Goal: Transaction & Acquisition: Purchase product/service

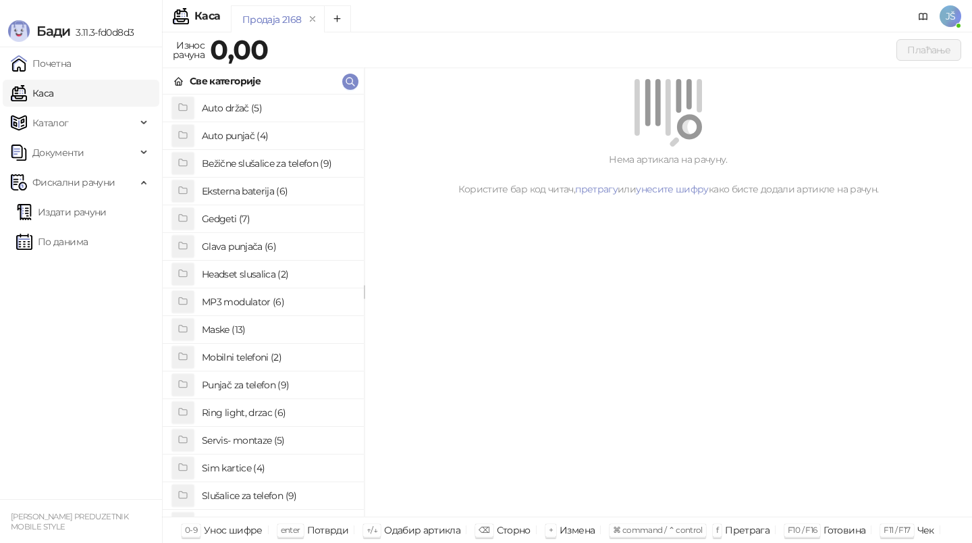
click at [282, 325] on h4 "Maske (13)" at bounding box center [277, 330] width 151 height 22
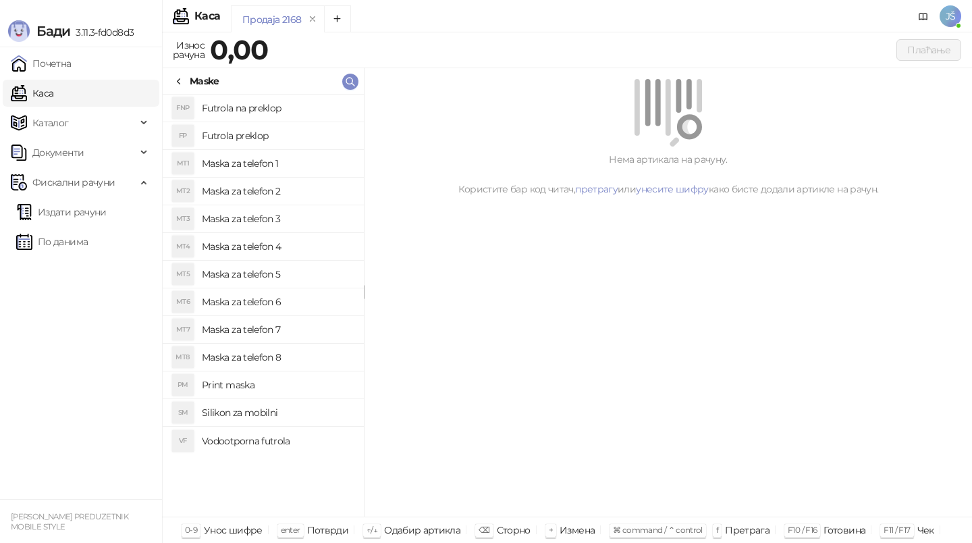
click at [290, 269] on h4 "Maska za telefon 5" at bounding box center [277, 274] width 151 height 22
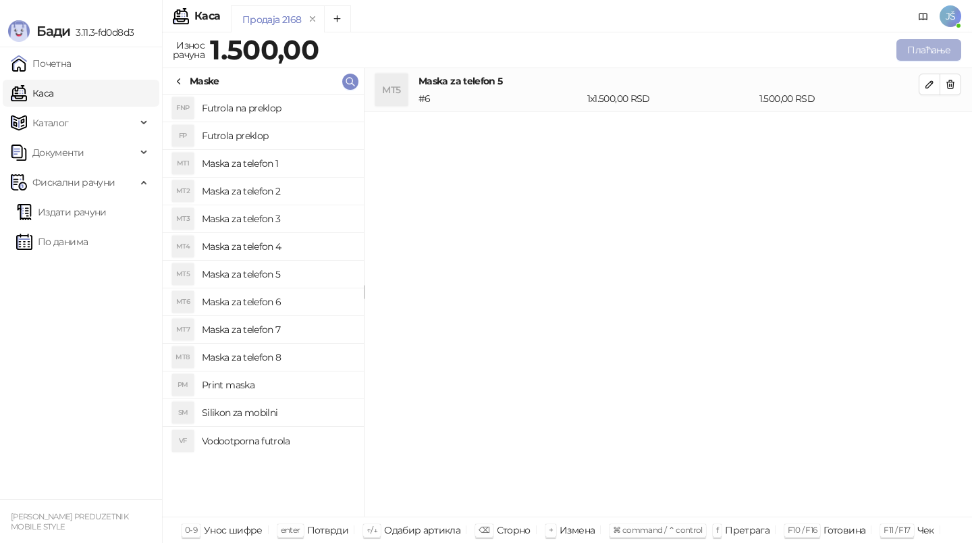
click at [947, 39] on button "Плаћање" at bounding box center [929, 50] width 65 height 22
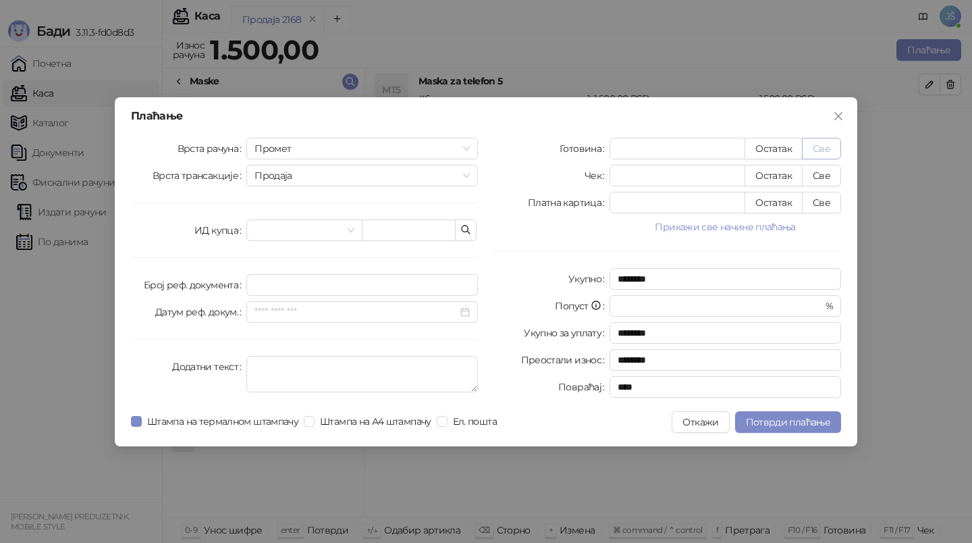
click at [836, 144] on button "Све" at bounding box center [821, 149] width 39 height 22
type input "****"
click at [803, 417] on span "Потврди плаћање" at bounding box center [788, 422] width 84 height 12
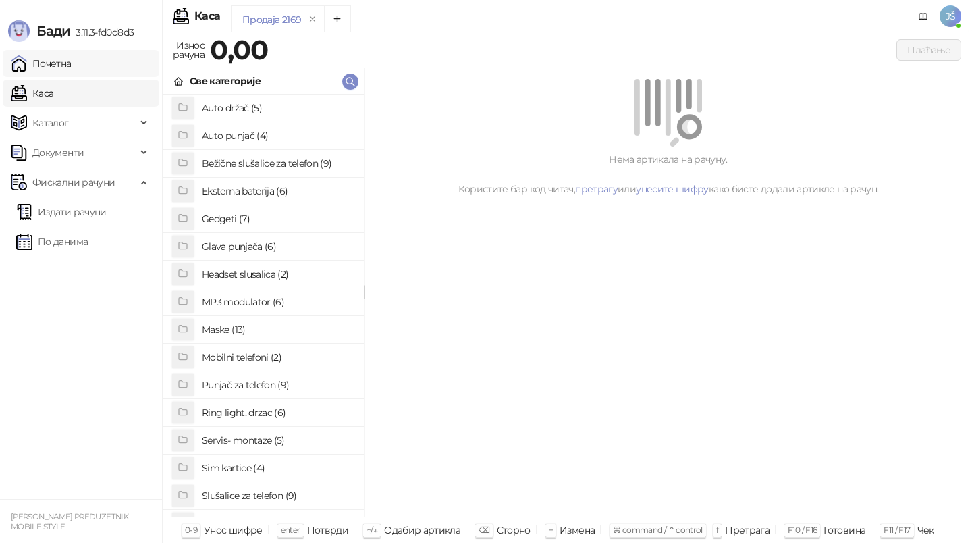
click at [72, 57] on link "Почетна" at bounding box center [41, 63] width 61 height 27
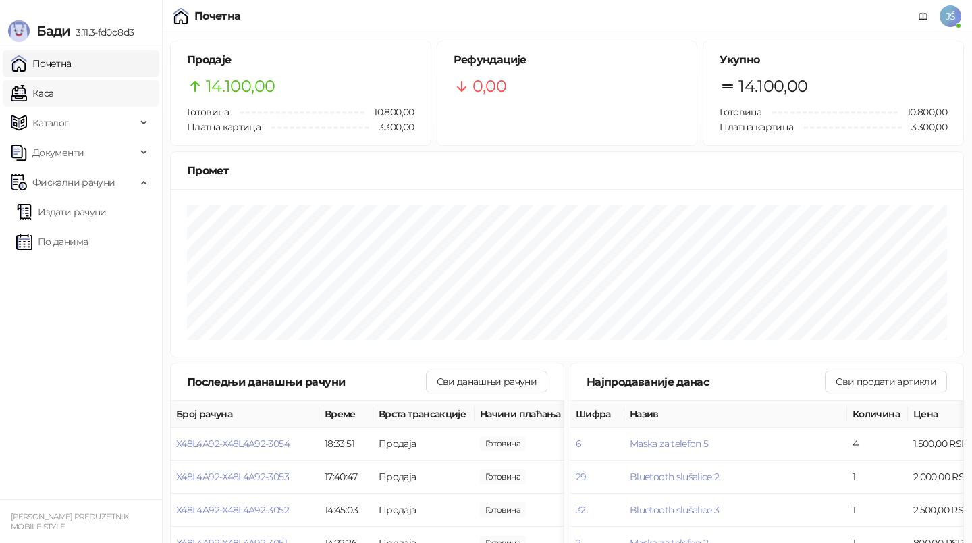
click at [53, 103] on link "Каса" at bounding box center [32, 93] width 43 height 27
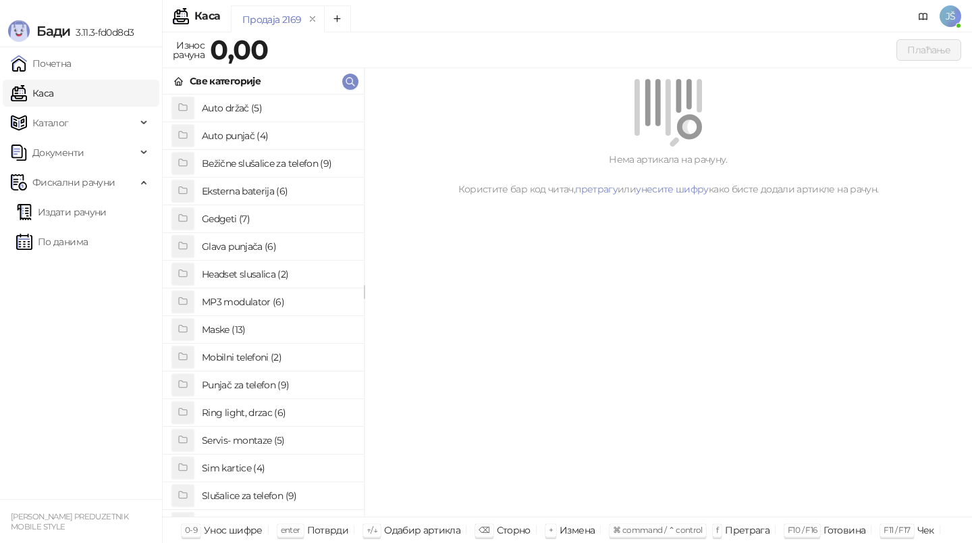
click at [325, 317] on li "Maske (13)" at bounding box center [263, 330] width 201 height 28
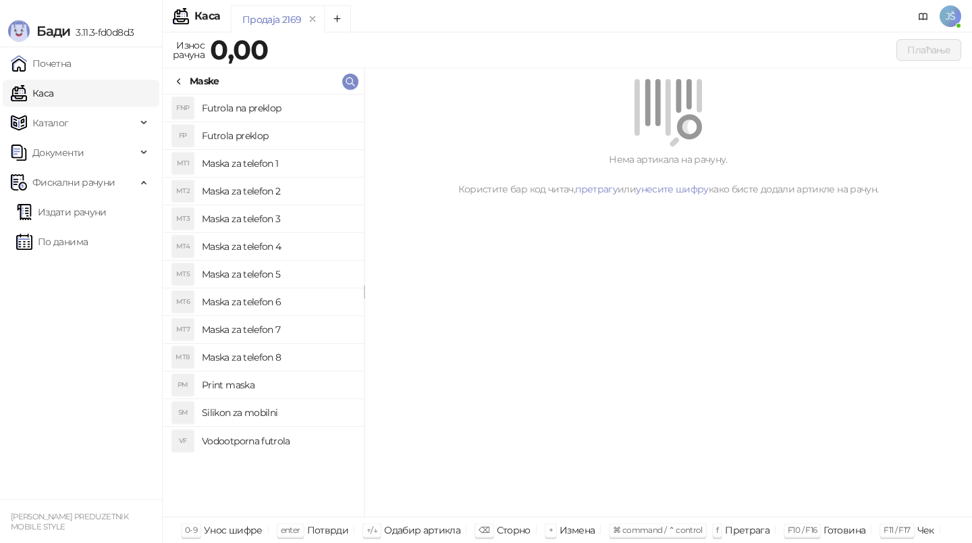
click at [313, 321] on h4 "Maska za telefon 7" at bounding box center [277, 330] width 151 height 22
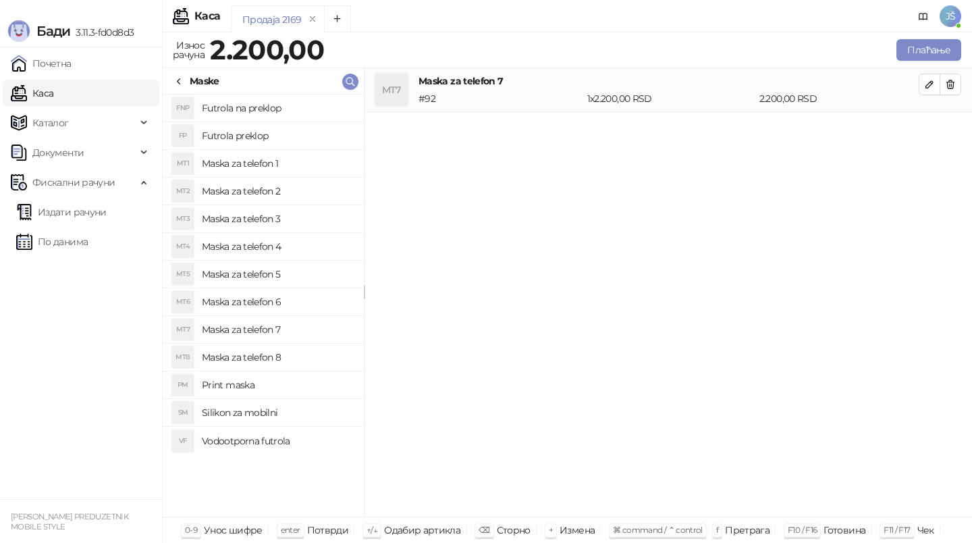
click at [329, 353] on h4 "Maska za telefon 8" at bounding box center [277, 357] width 151 height 22
click at [950, 74] on button "button" at bounding box center [951, 85] width 22 height 22
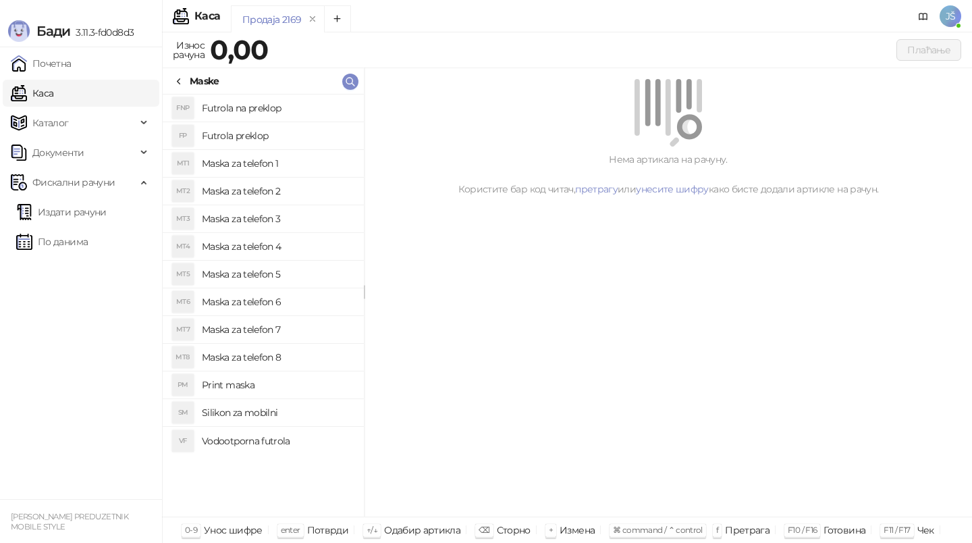
click at [259, 138] on h4 "Futrola preklop" at bounding box center [277, 136] width 151 height 22
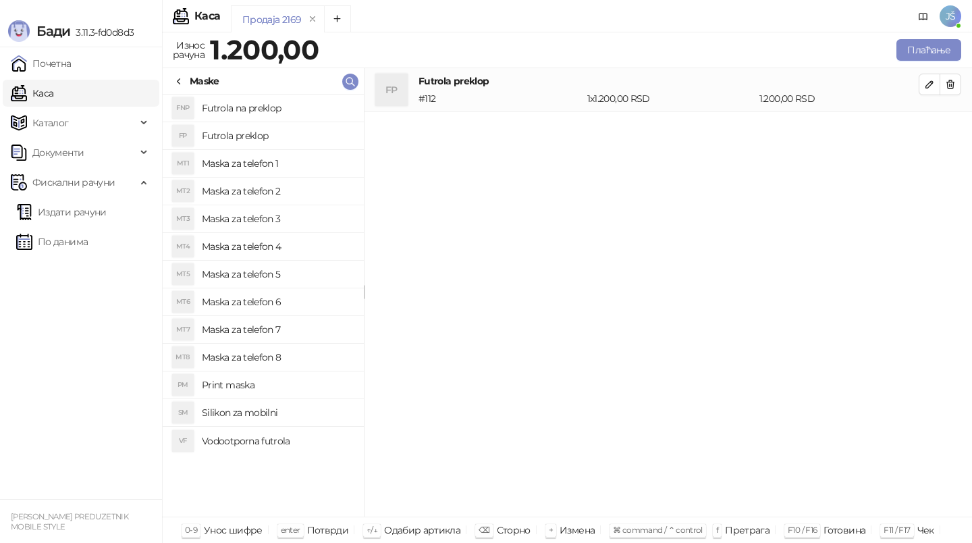
click at [281, 282] on h4 "Maska za telefon 5" at bounding box center [277, 274] width 151 height 22
click at [288, 354] on h4 "Maska za telefon 8" at bounding box center [277, 357] width 151 height 22
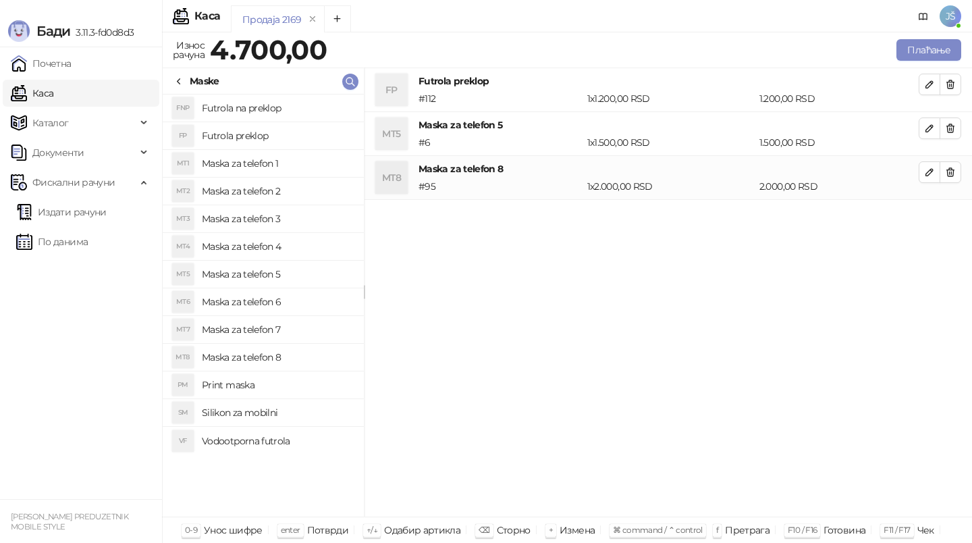
click at [292, 329] on h4 "Maska za telefon 7" at bounding box center [277, 330] width 151 height 22
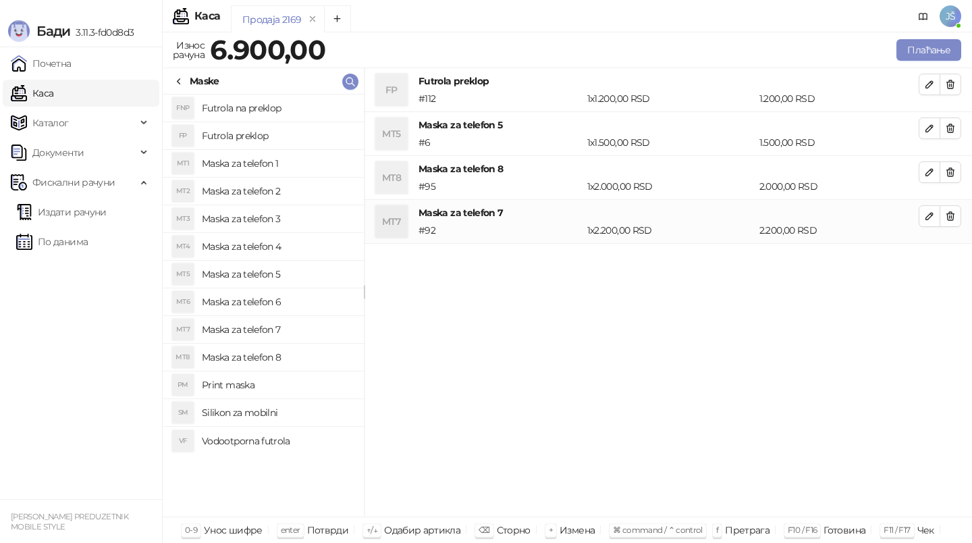
click at [304, 383] on h4 "Print maska" at bounding box center [277, 385] width 151 height 22
click at [307, 405] on h4 "Silikon za mobilni" at bounding box center [277, 413] width 151 height 22
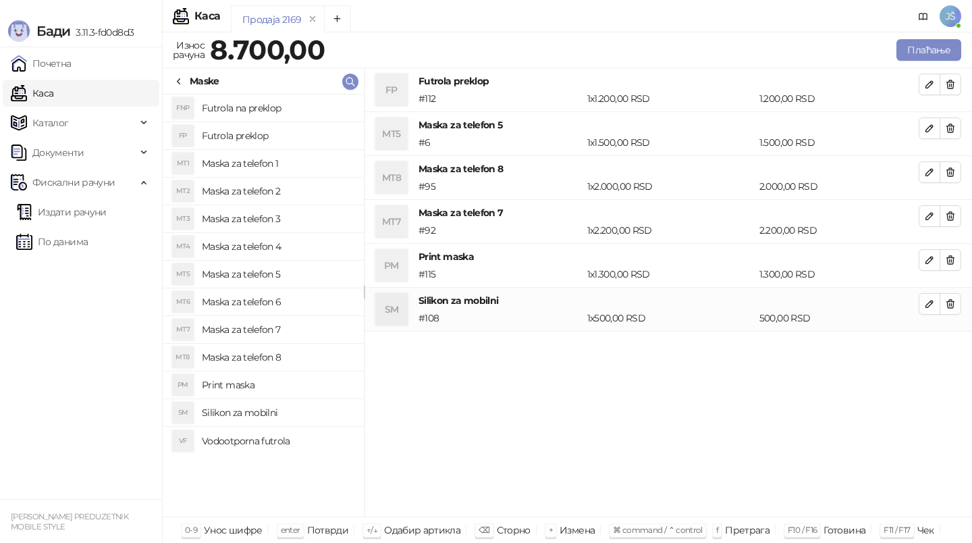
click at [309, 458] on div "FNP Futrola na preklop FP Futrola preklop MT1 Maska za telefon 1 MT2 Maska za t…" at bounding box center [263, 306] width 201 height 422
click at [301, 443] on h4 "Vodootporna futrola" at bounding box center [277, 441] width 151 height 22
click at [339, 105] on h4 "Futrola na preklop" at bounding box center [277, 108] width 151 height 22
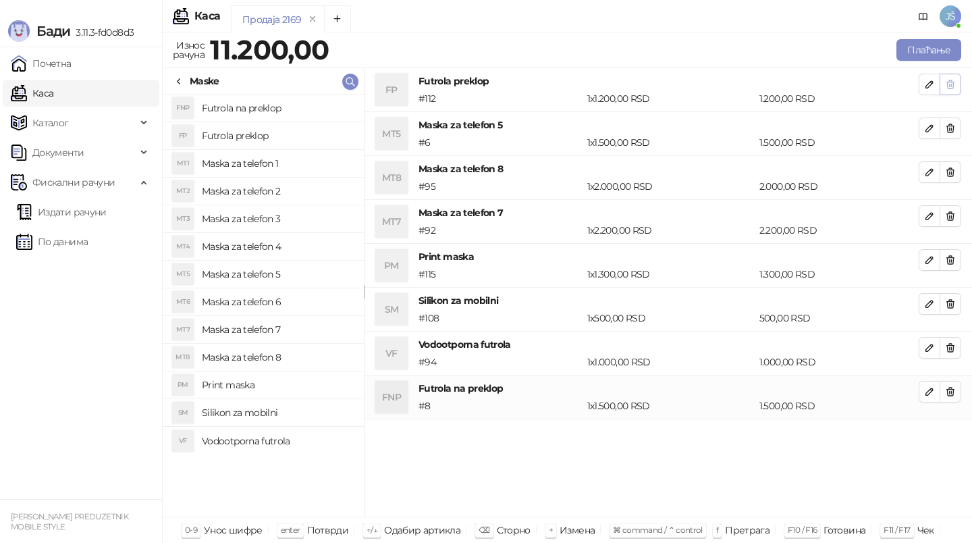
click at [947, 86] on icon "button" at bounding box center [950, 84] width 7 height 8
click at [947, 124] on icon "button" at bounding box center [950, 128] width 7 height 8
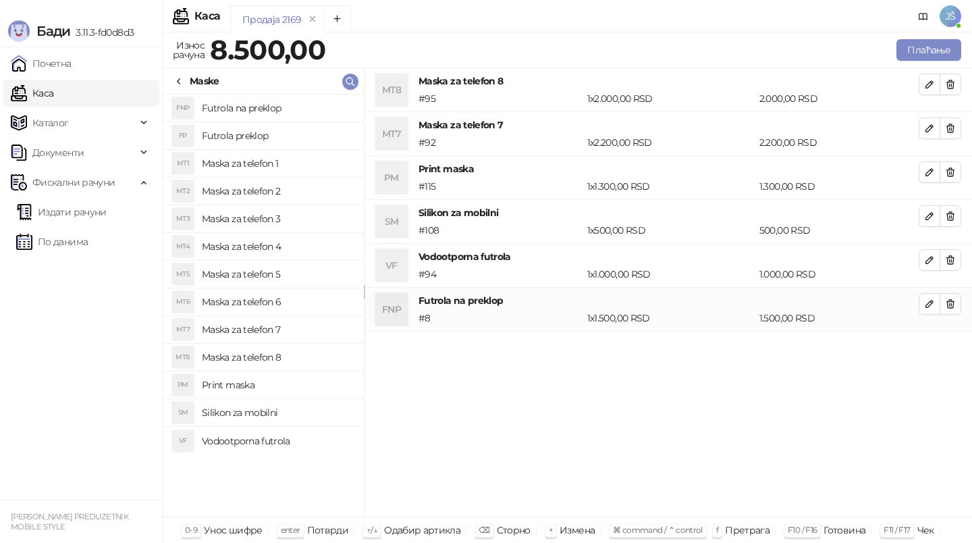
click at [947, 86] on icon "button" at bounding box center [950, 84] width 7 height 8
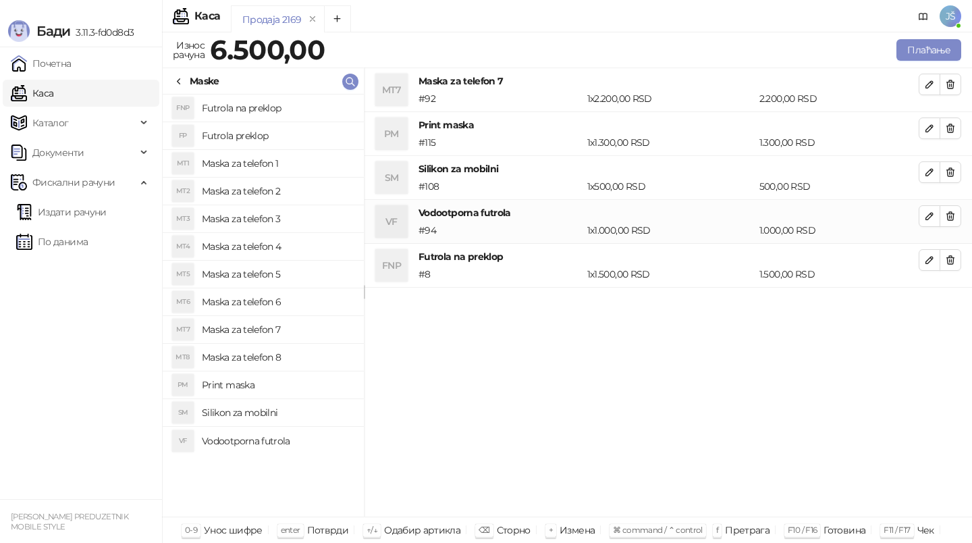
click at [947, 86] on icon "button" at bounding box center [950, 84] width 7 height 8
click at [947, 124] on icon "button" at bounding box center [950, 128] width 7 height 8
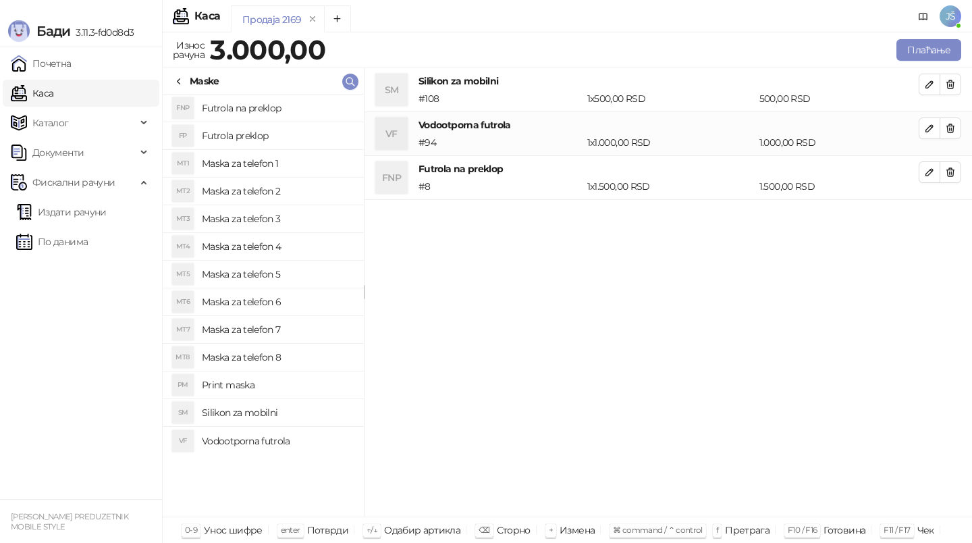
click at [947, 86] on icon "button" at bounding box center [950, 84] width 7 height 8
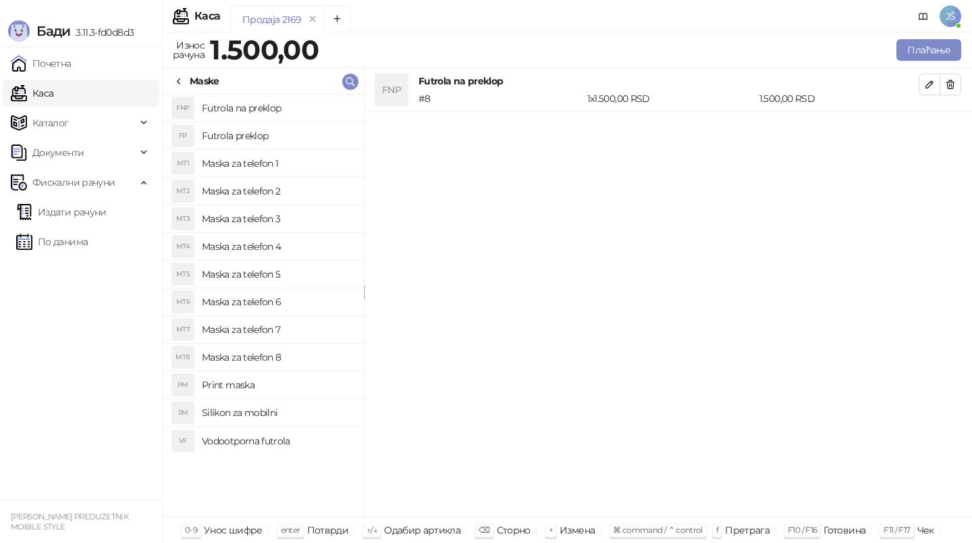
click at [947, 86] on icon "button" at bounding box center [950, 84] width 7 height 8
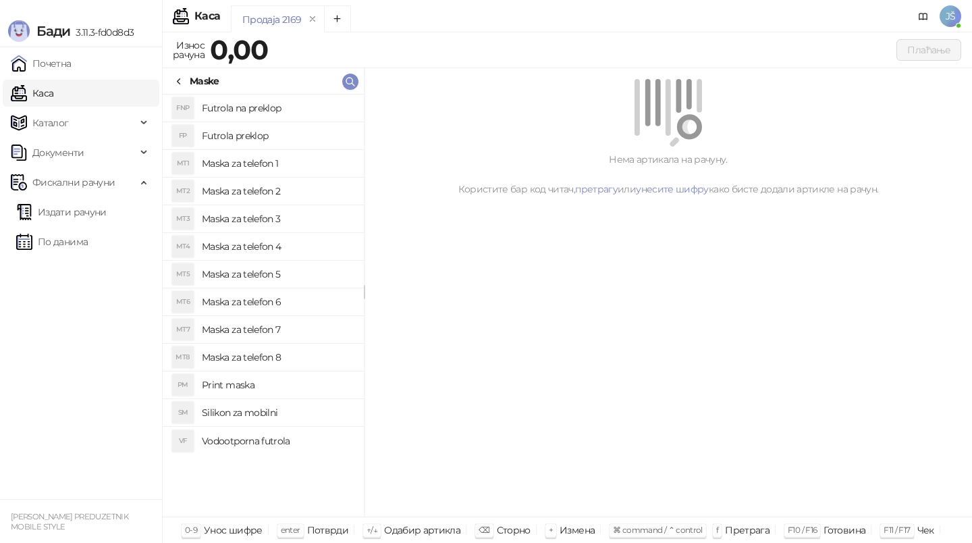
click at [336, 246] on h4 "Maska za telefon 4" at bounding box center [277, 247] width 151 height 22
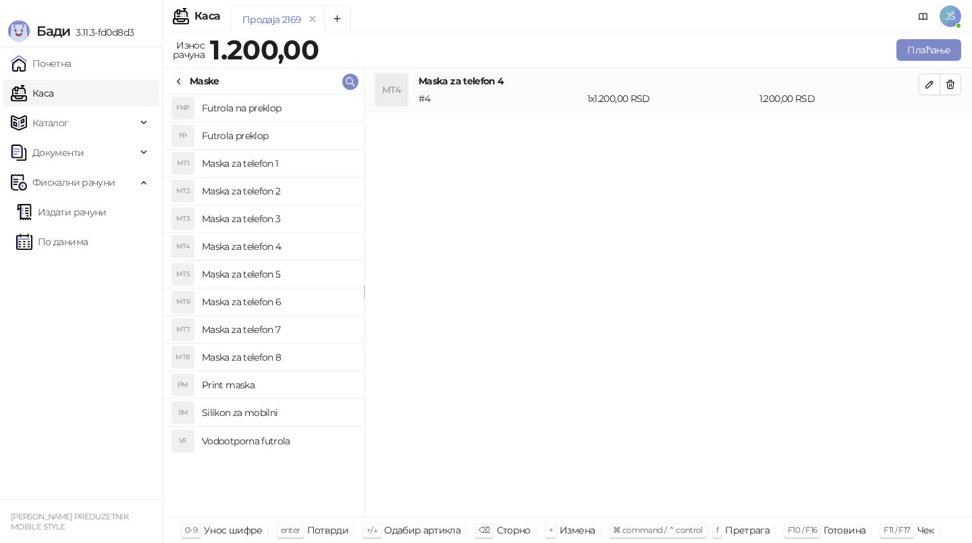
click at [315, 223] on h4 "Maska za telefon 3" at bounding box center [277, 219] width 151 height 22
click at [306, 196] on h4 "Maska za telefon 2" at bounding box center [277, 191] width 151 height 22
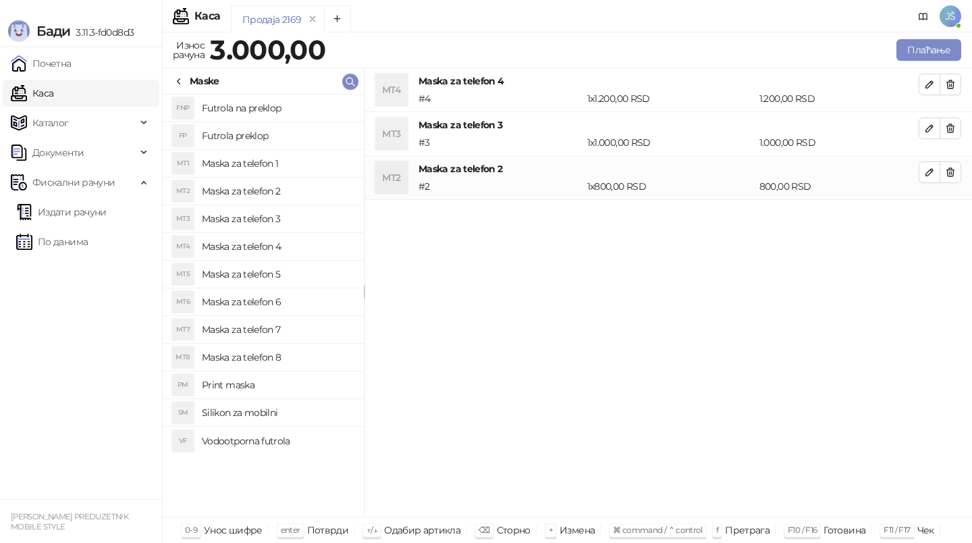
click at [321, 257] on h4 "Maska za telefon 4" at bounding box center [277, 247] width 151 height 22
click at [325, 274] on h4 "Maska za telefon 5" at bounding box center [277, 274] width 151 height 22
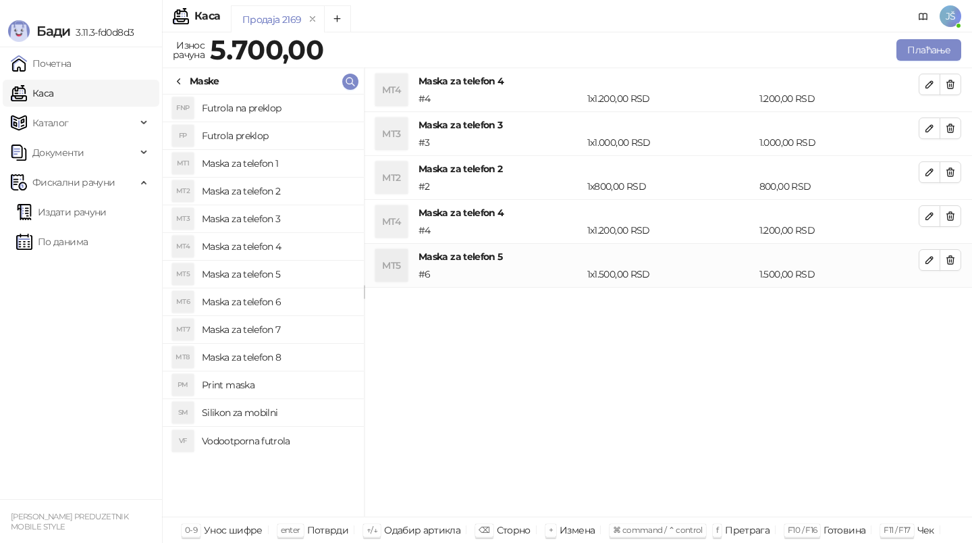
click at [329, 298] on h4 "Maska za telefon 6" at bounding box center [277, 302] width 151 height 22
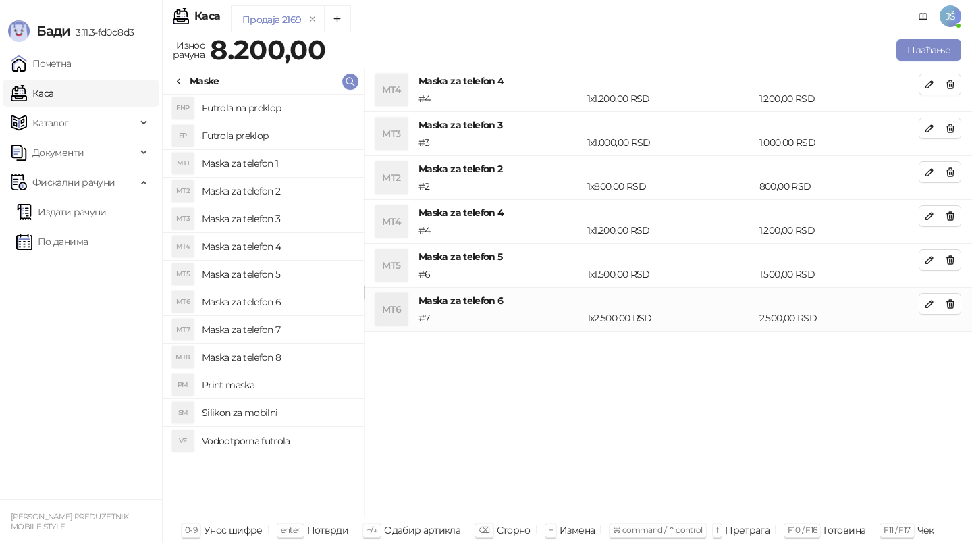
click at [333, 327] on h4 "Maska za telefon 7" at bounding box center [277, 330] width 151 height 22
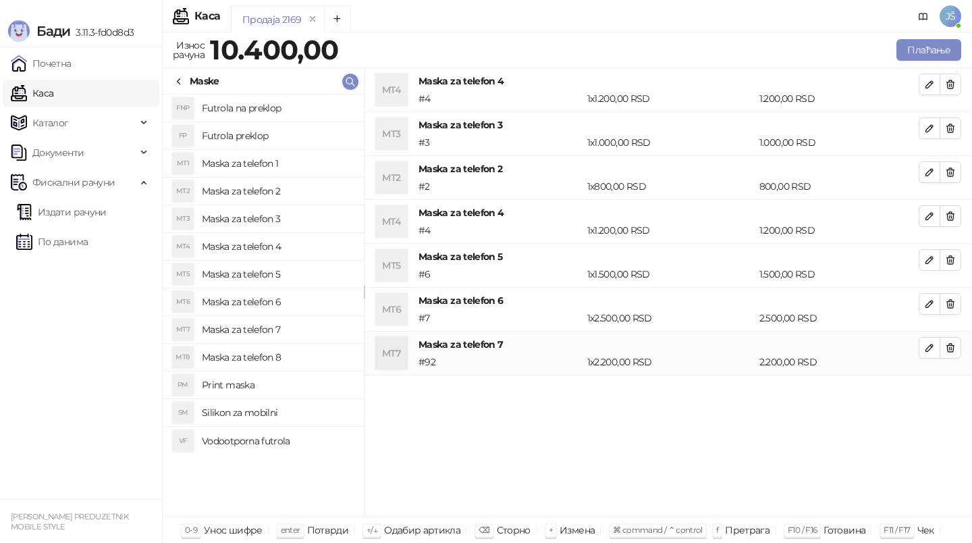
click at [336, 348] on h4 "Maska za telefon 8" at bounding box center [277, 357] width 151 height 22
click at [342, 378] on h4 "Print maska" at bounding box center [277, 385] width 151 height 22
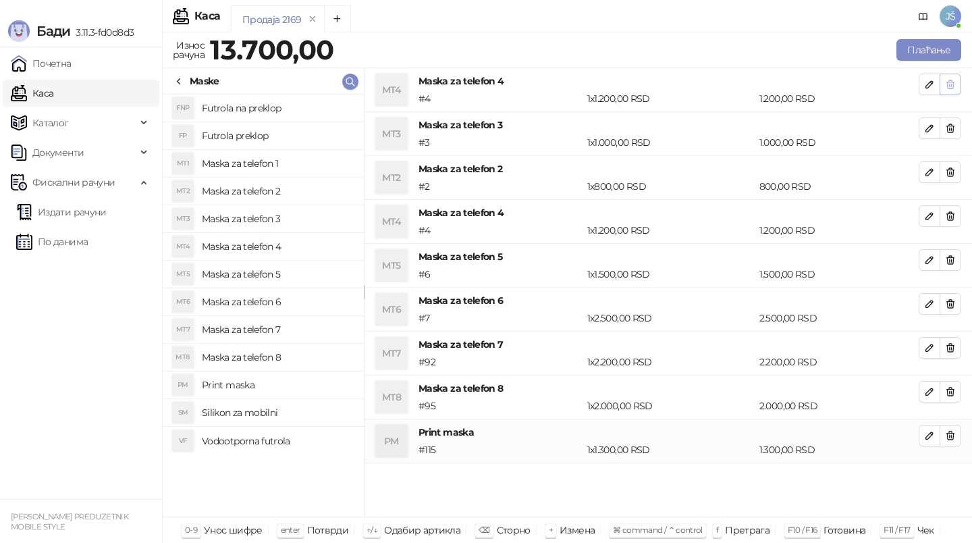
click at [951, 81] on icon "button" at bounding box center [950, 84] width 7 height 8
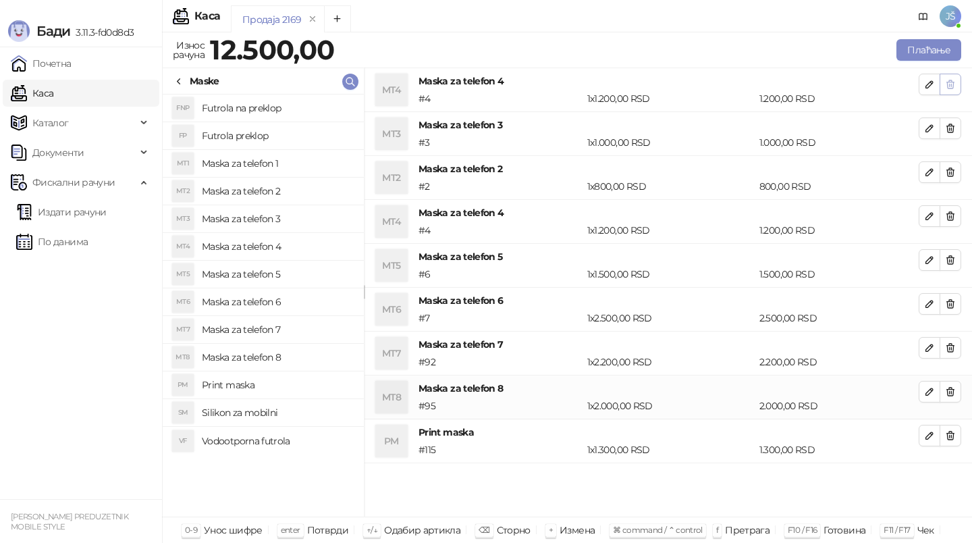
click at [951, 81] on icon "button" at bounding box center [950, 84] width 7 height 8
click at [953, 126] on icon "button" at bounding box center [950, 128] width 7 height 8
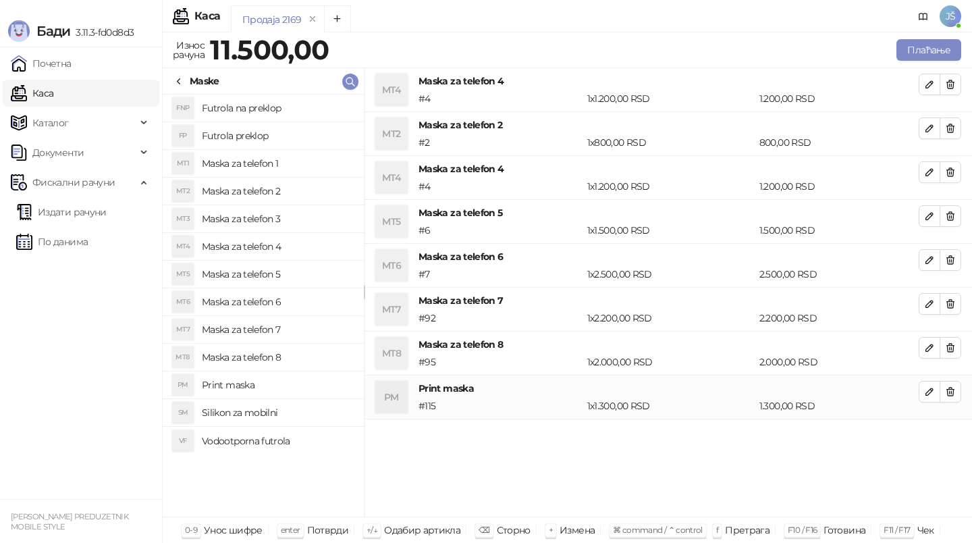
click at [953, 126] on icon "button" at bounding box center [950, 128] width 7 height 8
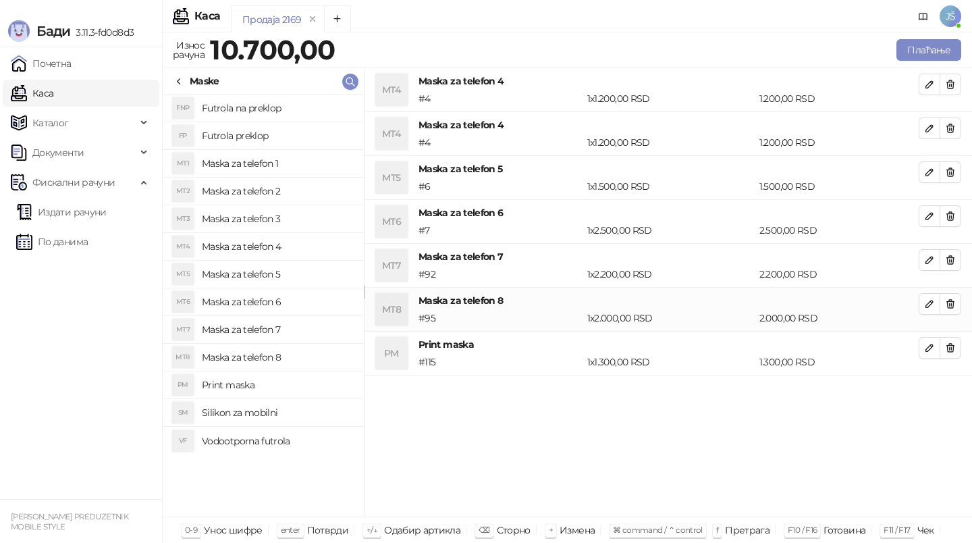
click at [953, 126] on icon "button" at bounding box center [950, 128] width 7 height 8
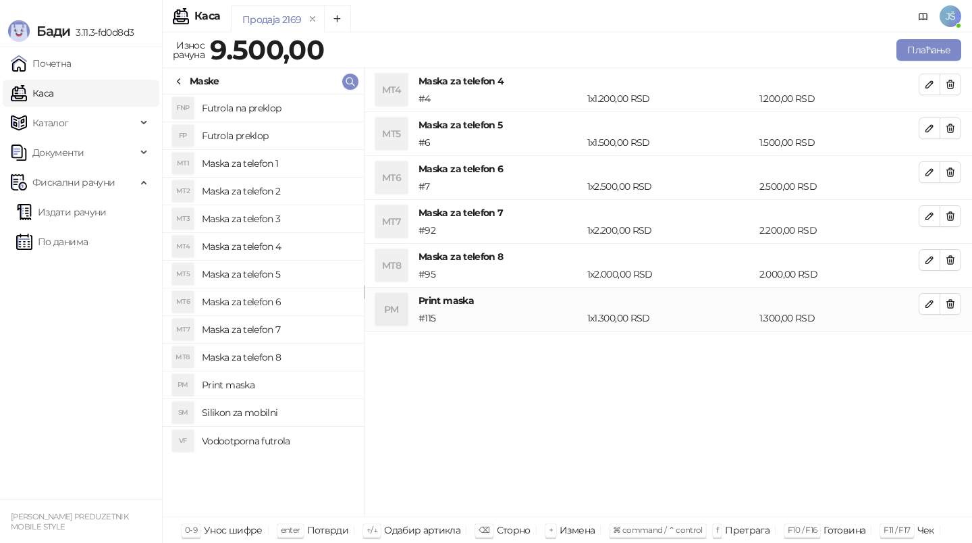
click at [953, 126] on icon "button" at bounding box center [950, 128] width 7 height 8
click at [953, 168] on icon "button" at bounding box center [950, 172] width 7 height 8
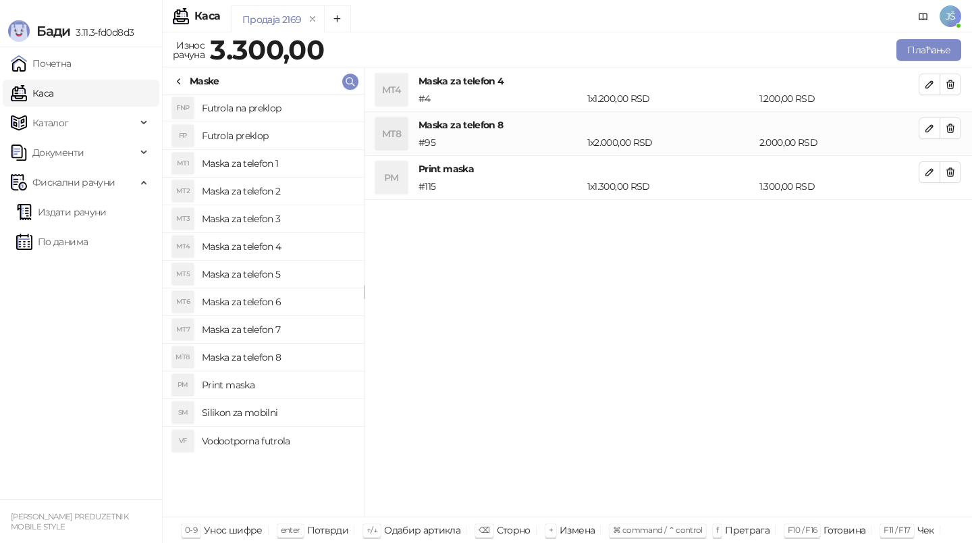
click at [953, 126] on icon "button" at bounding box center [950, 128] width 7 height 8
